Goal: Information Seeking & Learning: Learn about a topic

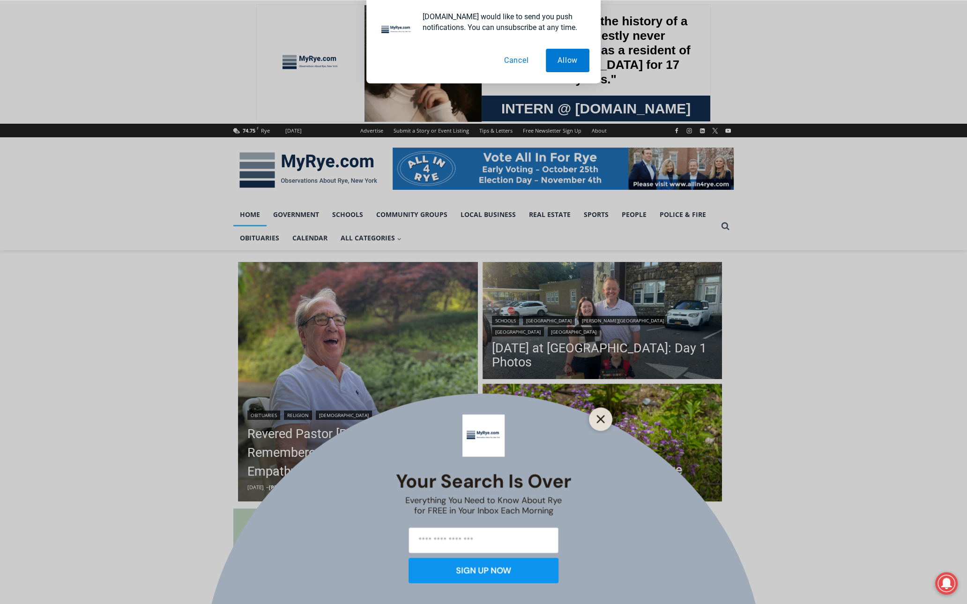
click at [600, 418] on line "Close" at bounding box center [600, 419] width 7 height 7
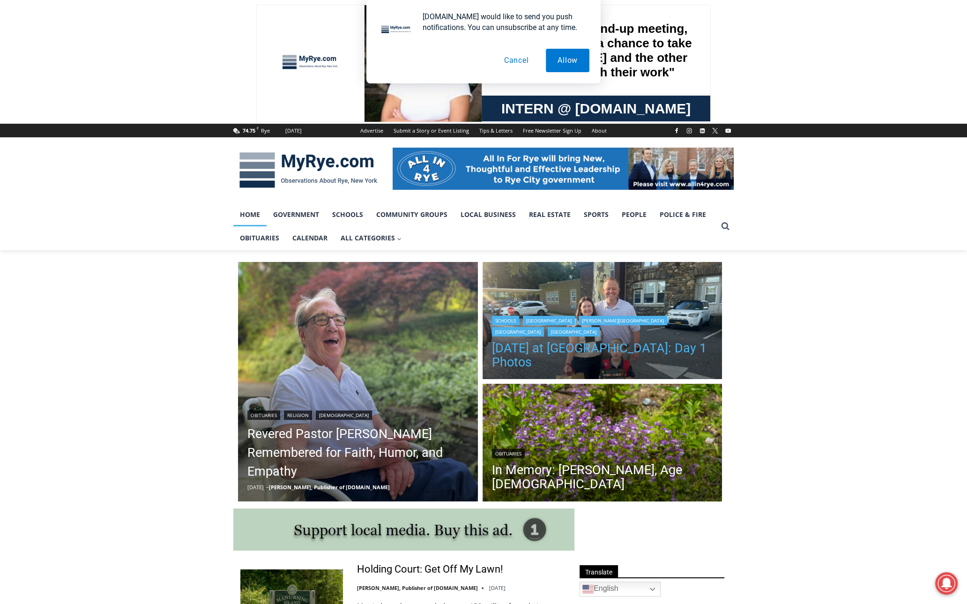
click at [534, 358] on link "[DATE] at [GEOGRAPHIC_DATA]: Day 1 Photos" at bounding box center [602, 355] width 221 height 28
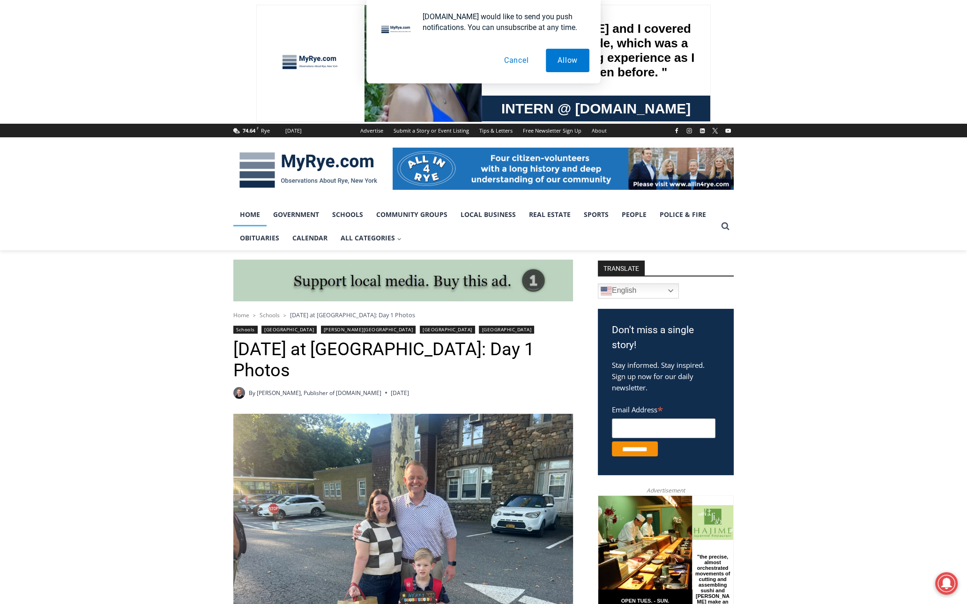
click at [253, 218] on link "Home" at bounding box center [249, 214] width 33 height 23
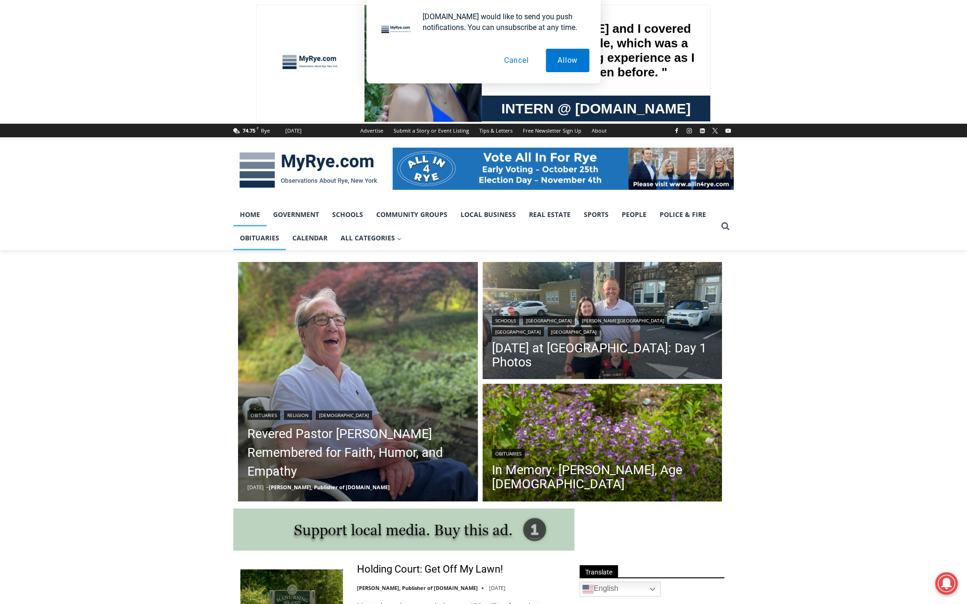
click at [265, 238] on link "Obituaries" at bounding box center [259, 237] width 52 height 23
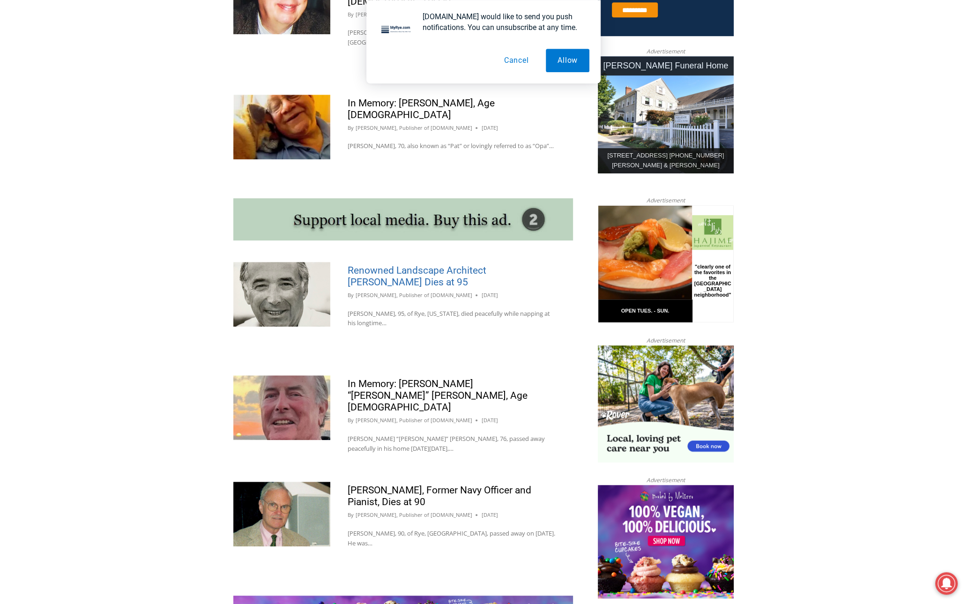
scroll to position [717, 0]
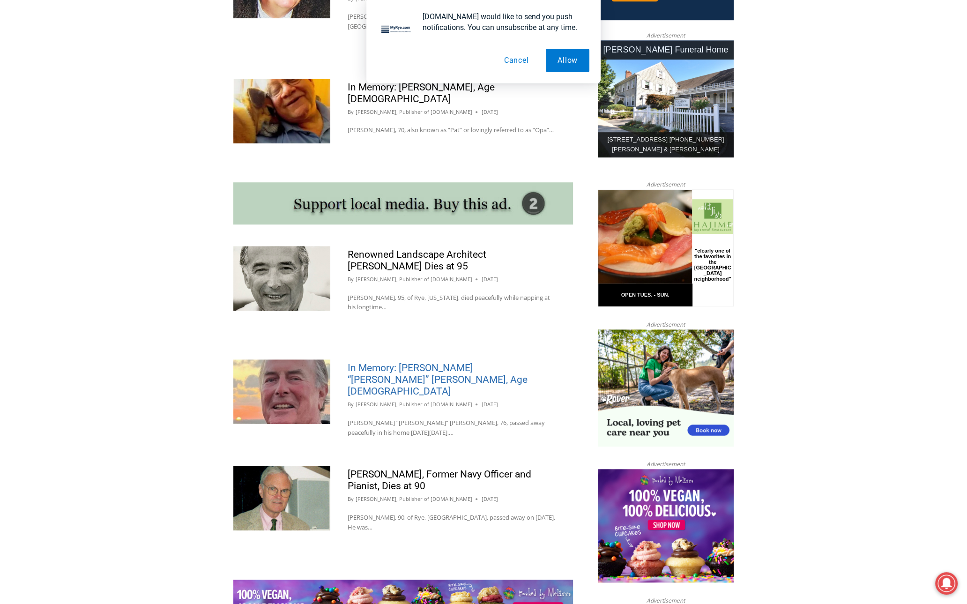
click at [405, 362] on link "In Memory: [PERSON_NAME] “[PERSON_NAME]” [PERSON_NAME], Age [DEMOGRAPHIC_DATA]" at bounding box center [438, 379] width 180 height 35
